Goal: Navigation & Orientation: Find specific page/section

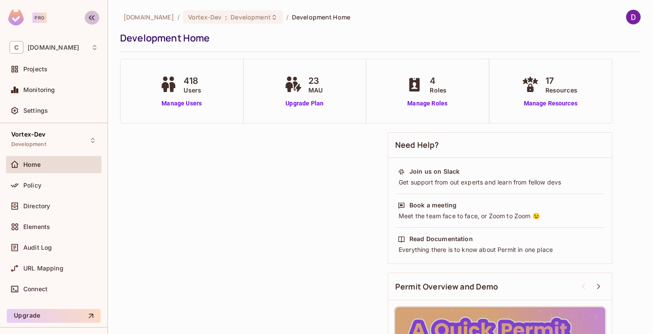
click at [89, 21] on icon "button" at bounding box center [91, 18] width 10 height 10
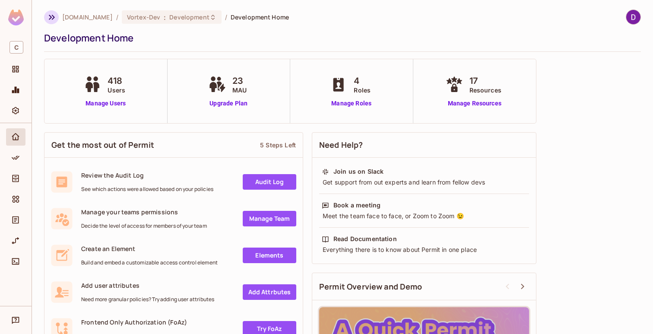
click at [51, 16] on icon "button" at bounding box center [52, 17] width 6 height 5
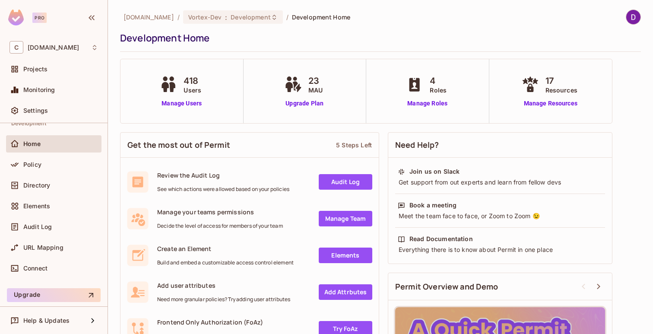
click at [636, 10] on div "[DOMAIN_NAME] / Vortex-Dev : Development / Development Home Development Home 41…" at bounding box center [380, 167] width 545 height 334
click at [630, 18] on img at bounding box center [634, 17] width 14 height 14
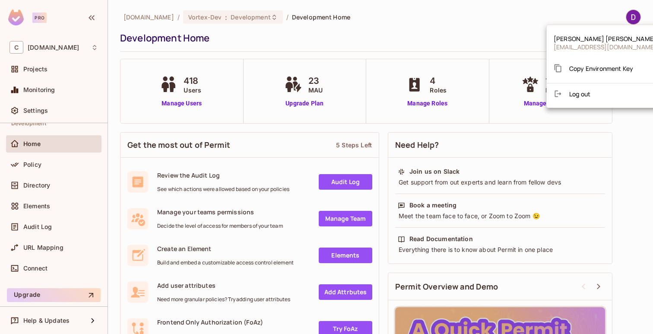
click at [502, 22] on div at bounding box center [326, 167] width 653 height 334
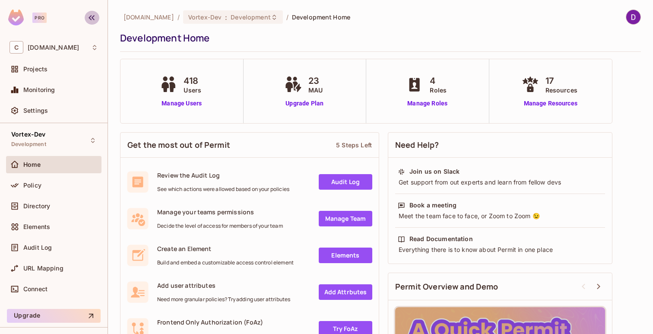
click at [96, 21] on icon "button" at bounding box center [91, 18] width 10 height 10
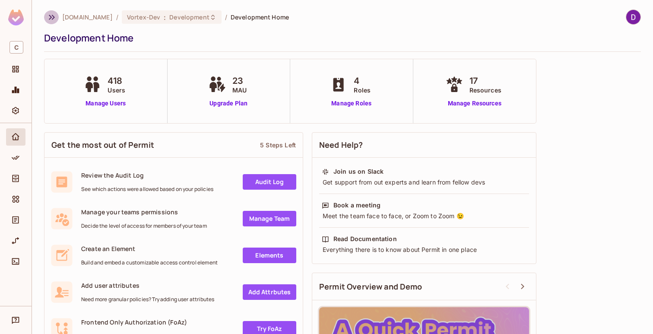
click at [45, 18] on button "button" at bounding box center [51, 17] width 15 height 14
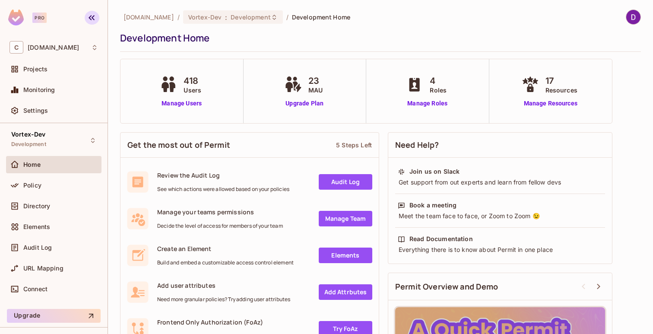
click at [90, 22] on icon "button" at bounding box center [91, 18] width 10 height 10
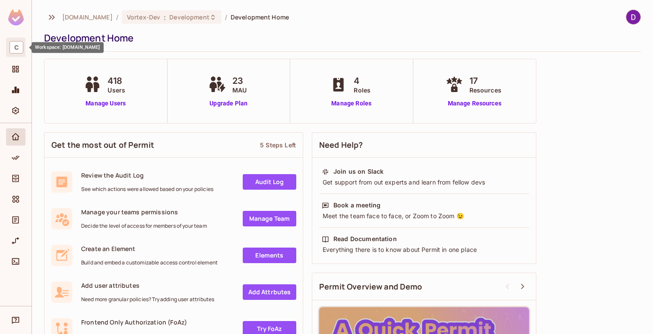
click at [16, 44] on span "C" at bounding box center [17, 47] width 14 height 13
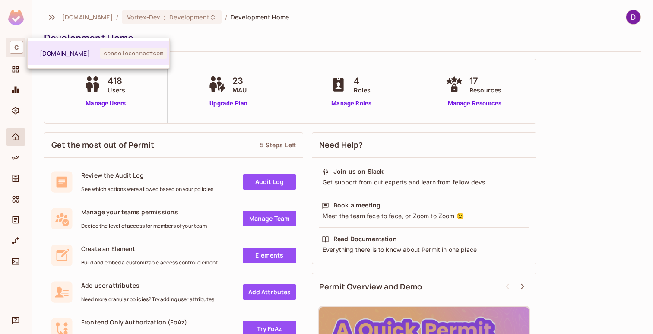
click at [17, 22] on div at bounding box center [326, 167] width 653 height 334
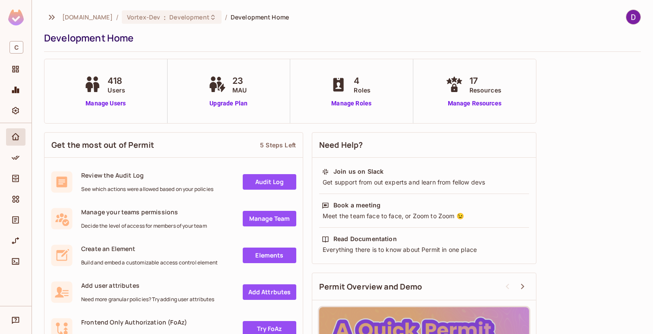
click at [17, 19] on img at bounding box center [16, 18] width 16 height 16
click at [45, 19] on button "button" at bounding box center [51, 17] width 15 height 14
